Goal: Task Accomplishment & Management: Manage account settings

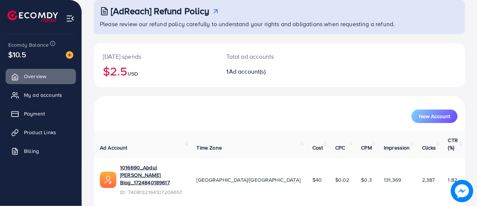
scroll to position [51, 0]
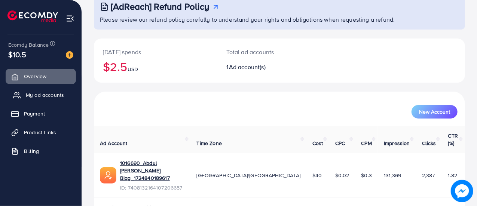
click at [40, 98] on span "My ad accounts" at bounding box center [45, 94] width 38 height 7
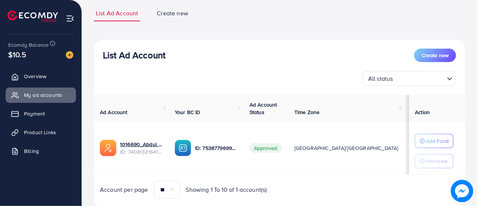
scroll to position [72, 0]
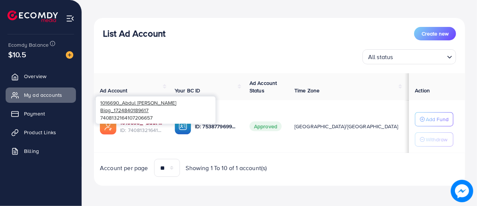
click at [137, 123] on link "1016690_Abdul [PERSON_NAME] Biag_1724840189617" at bounding box center [141, 122] width 43 height 7
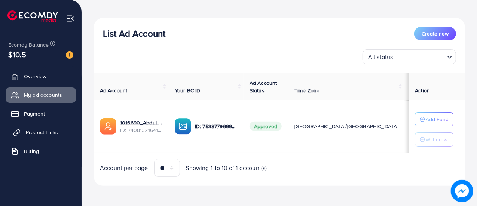
click at [19, 134] on icon at bounding box center [16, 132] width 7 height 7
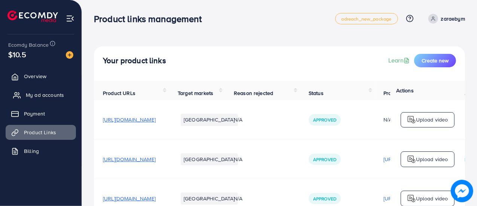
click at [22, 99] on link "My ad accounts" at bounding box center [41, 95] width 70 height 15
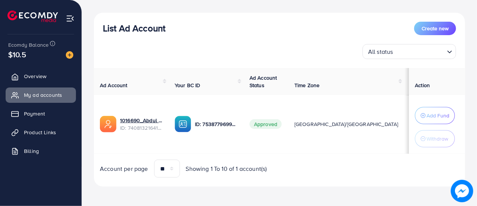
scroll to position [78, 0]
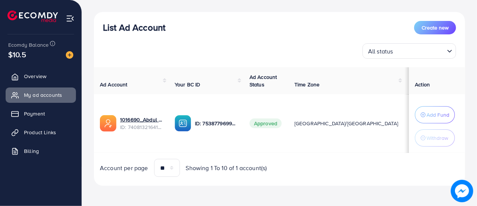
click at [408, 52] on input "Search for option" at bounding box center [420, 51] width 49 height 12
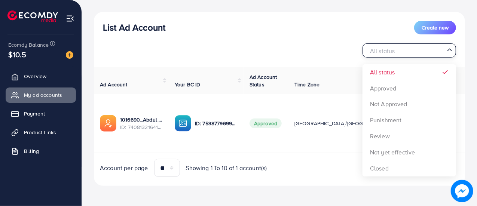
click at [304, 35] on div "List Ad Account Create new All status Loading... All status Approved Not Approv…" at bounding box center [279, 39] width 371 height 37
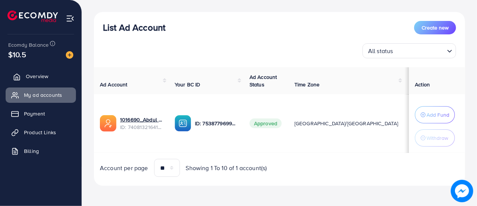
drag, startPoint x: 36, startPoint y: 76, endPoint x: 36, endPoint y: 70, distance: 6.0
click at [36, 76] on span "Overview" at bounding box center [37, 76] width 22 height 7
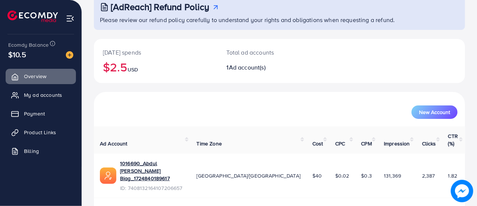
scroll to position [51, 0]
click at [38, 148] on span "Billing" at bounding box center [33, 150] width 15 height 7
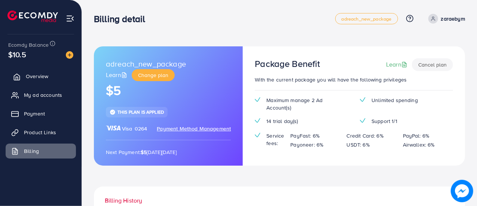
click at [30, 75] on span "Overview" at bounding box center [37, 76] width 22 height 7
